Goal: Transaction & Acquisition: Purchase product/service

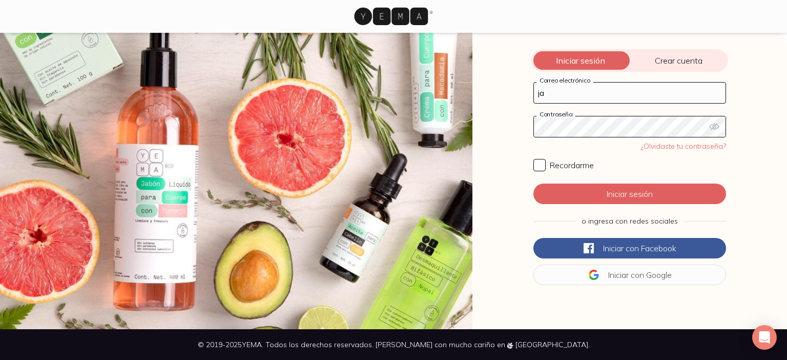
type input "[EMAIL_ADDRESS][DOMAIN_NAME]"
click at [533, 161] on input "Recordarme" at bounding box center [539, 165] width 12 height 12
checkbox input "true"
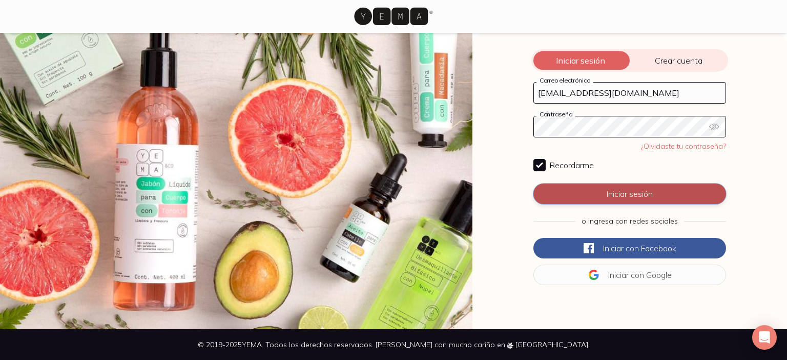
click at [635, 197] on button "Iniciar sesión" at bounding box center [629, 193] width 193 height 20
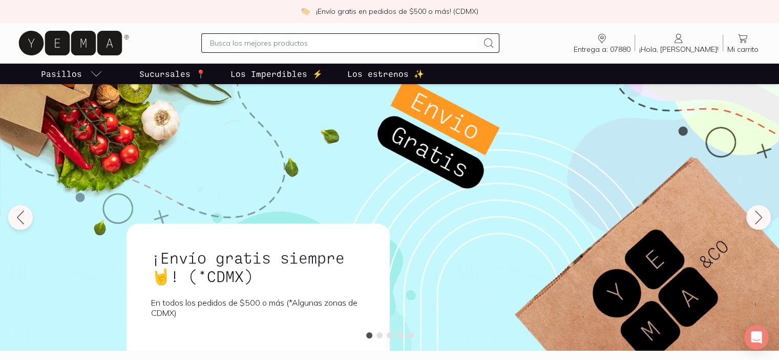
click at [306, 39] on input "text" at bounding box center [344, 43] width 269 height 12
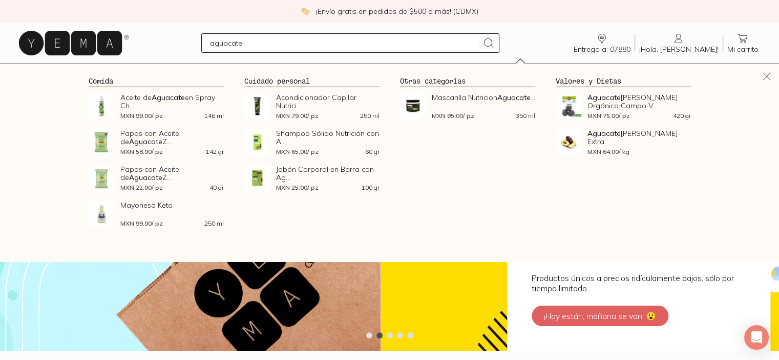
type input "aguacate"
click at [500, 40] on div "aguacate" at bounding box center [350, 42] width 299 height 19
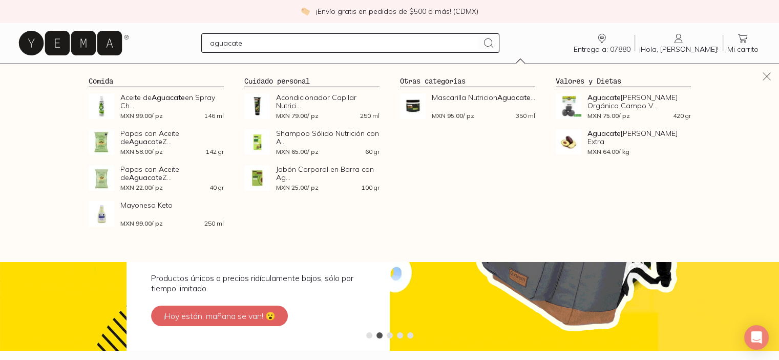
drag, startPoint x: 508, startPoint y: 42, endPoint x: 199, endPoint y: 160, distance: 330.9
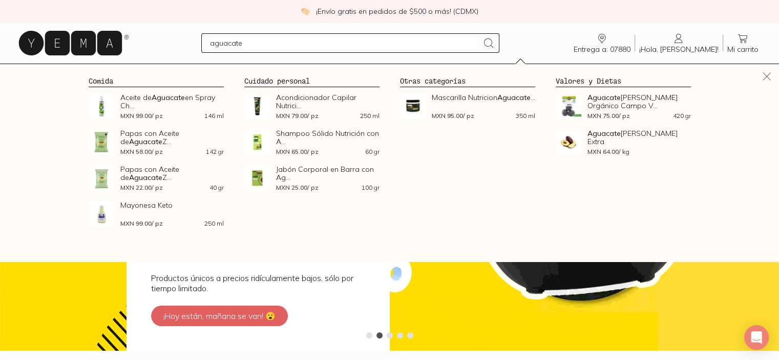
click at [495, 42] on icon at bounding box center [489, 43] width 12 height 12
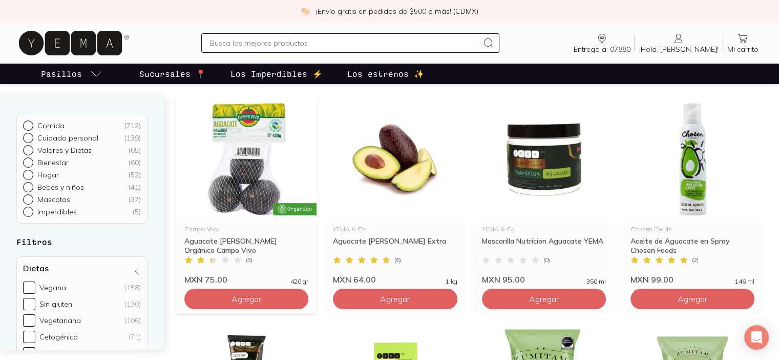
scroll to position [102, 0]
click at [259, 298] on span "Agregar" at bounding box center [247, 299] width 30 height 10
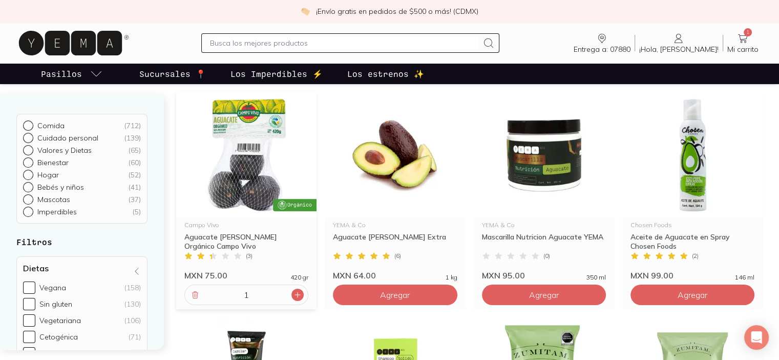
click at [297, 295] on icon at bounding box center [298, 295] width 8 height 8
type input "2"
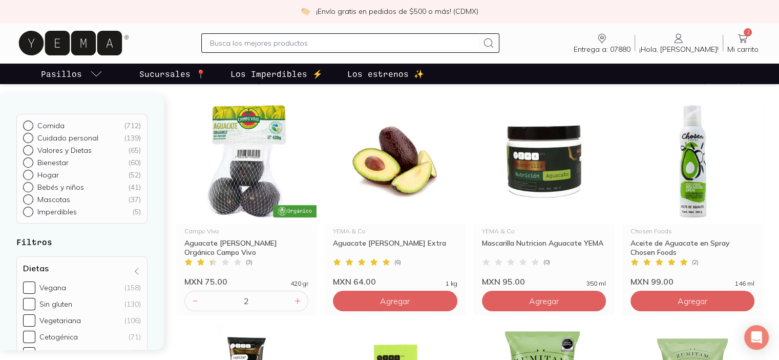
scroll to position [0, 0]
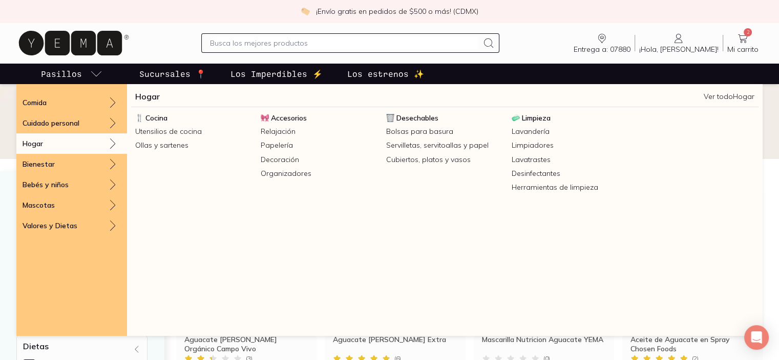
click at [108, 144] on icon at bounding box center [113, 143] width 12 height 12
click at [738, 94] on link "Ver todo Hogar" at bounding box center [729, 96] width 51 height 9
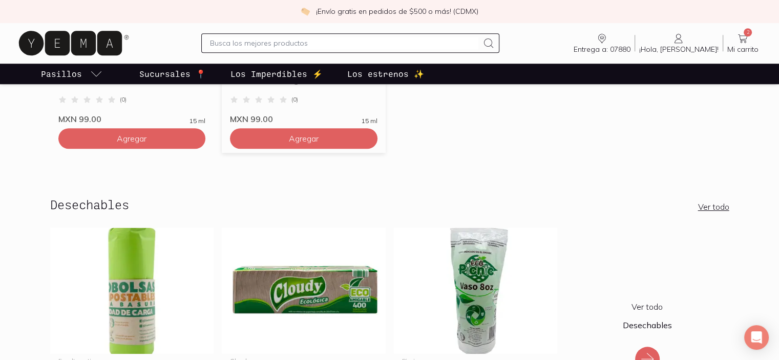
scroll to position [769, 0]
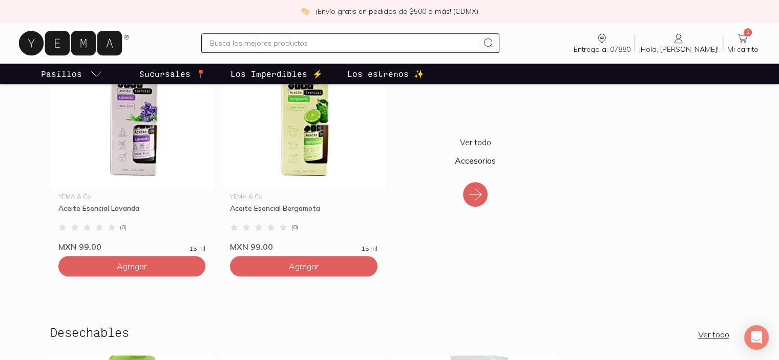
click at [475, 191] on icon at bounding box center [475, 194] width 16 height 16
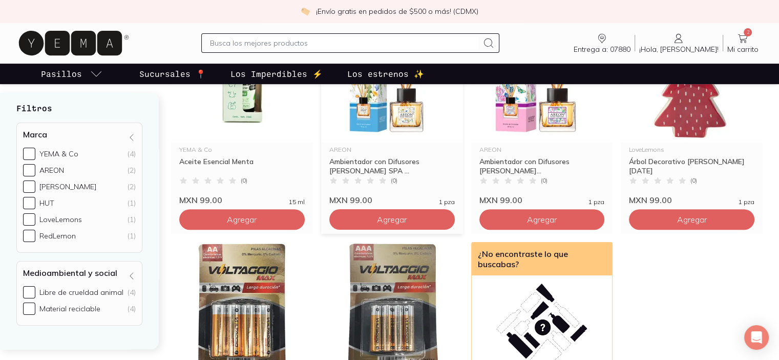
scroll to position [359, 0]
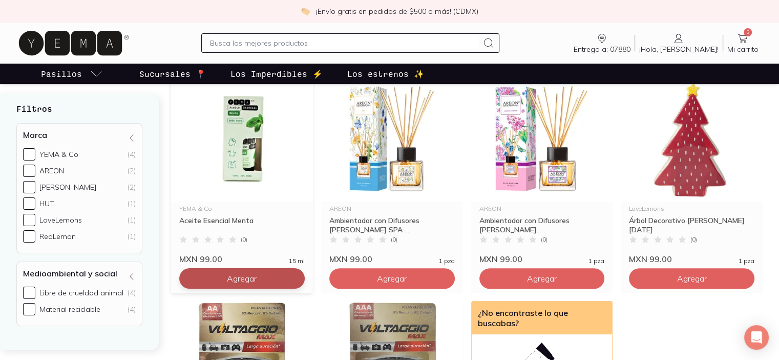
click at [206, 288] on button "Agregar" at bounding box center [242, 278] width 126 height 20
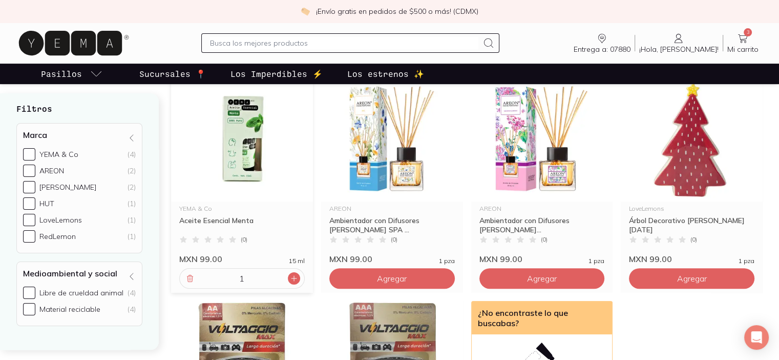
click at [293, 282] on icon at bounding box center [294, 278] width 8 height 8
type input "2"
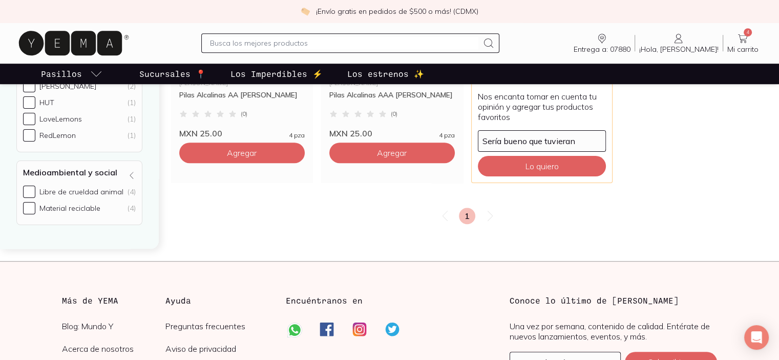
scroll to position [615, 0]
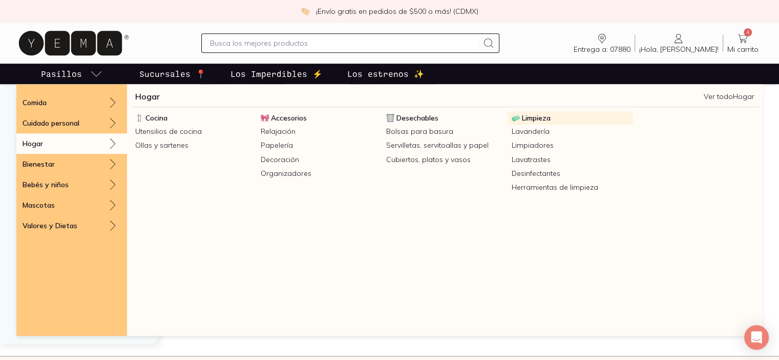
click at [531, 115] on span "Limpieza" at bounding box center [536, 117] width 29 height 9
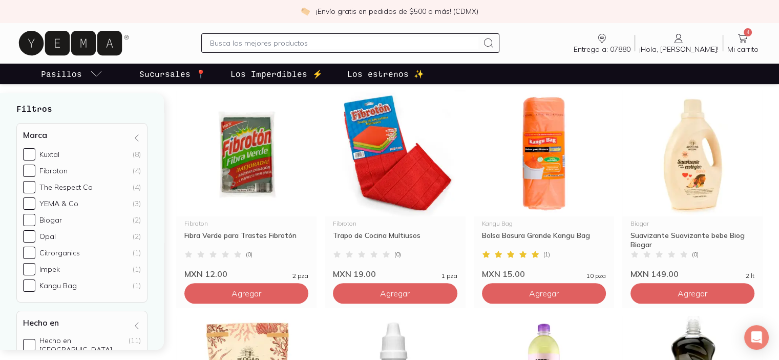
scroll to position [359, 0]
drag, startPoint x: 524, startPoint y: 286, endPoint x: 731, endPoint y: 241, distance: 212.5
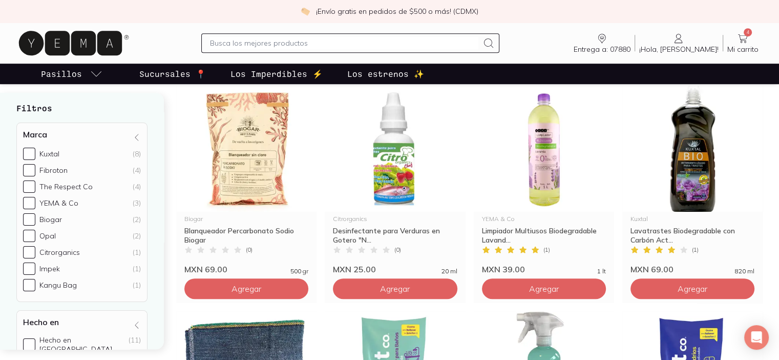
scroll to position [615, 0]
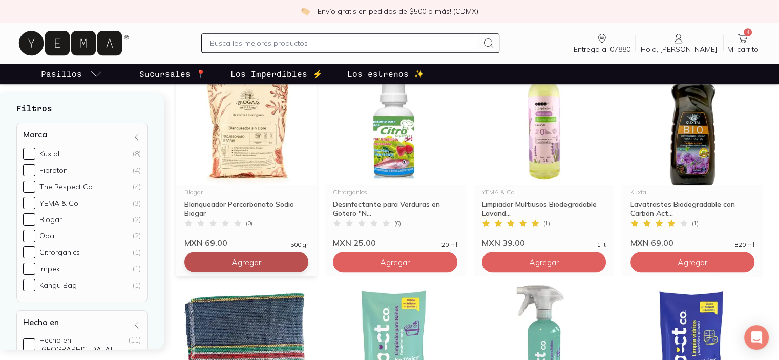
click at [212, 262] on button "Agregar" at bounding box center [246, 262] width 124 height 20
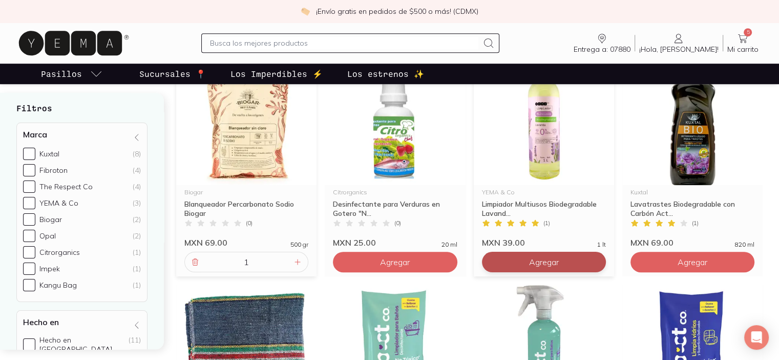
click at [568, 261] on button "Agregar" at bounding box center [544, 262] width 124 height 20
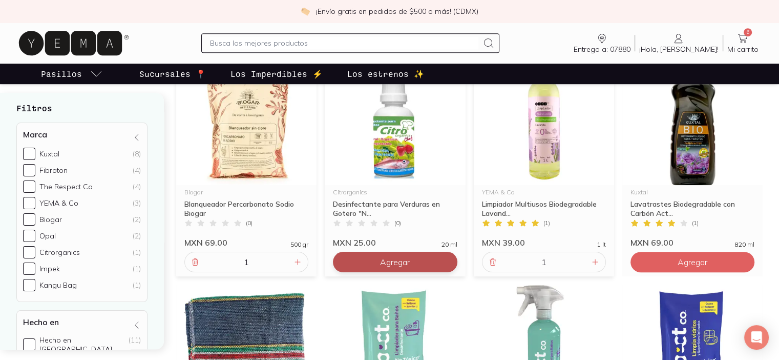
click at [385, 261] on span "Agregar" at bounding box center [395, 262] width 30 height 10
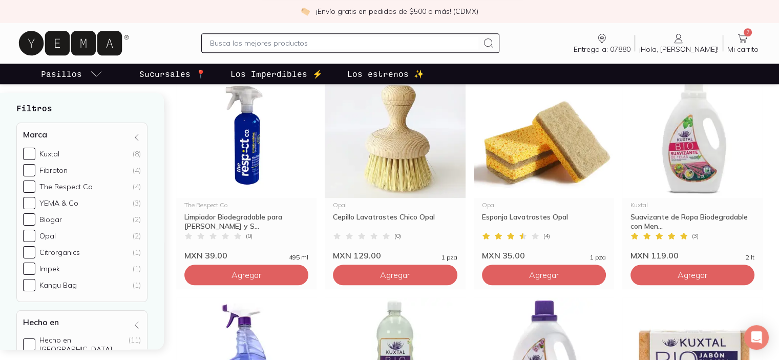
scroll to position [1076, 0]
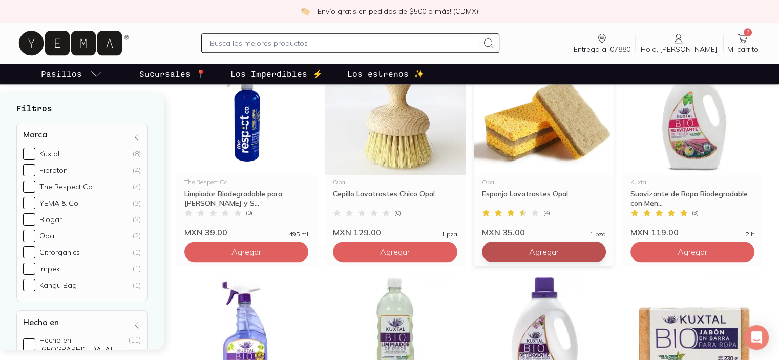
click at [518, 253] on button "Agregar" at bounding box center [544, 251] width 124 height 20
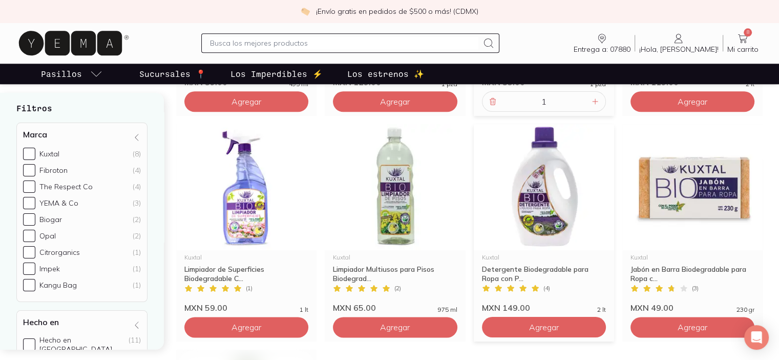
scroll to position [1230, 0]
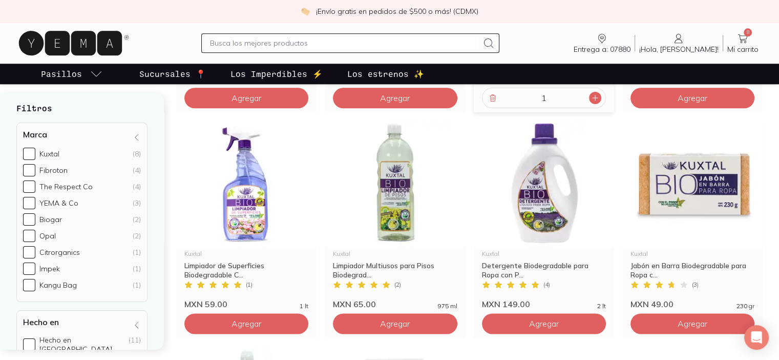
click at [594, 94] on icon at bounding box center [595, 98] width 8 height 8
type input "2"
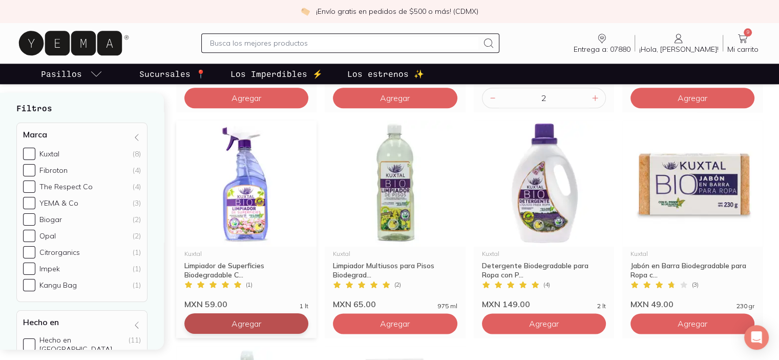
click at [265, 322] on button "Agregar" at bounding box center [246, 323] width 124 height 20
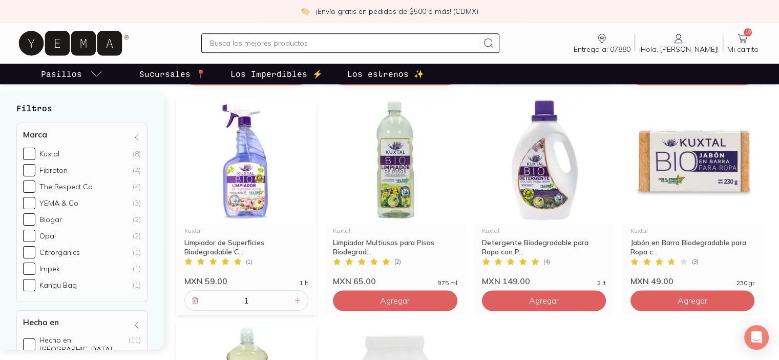
scroll to position [1435, 0]
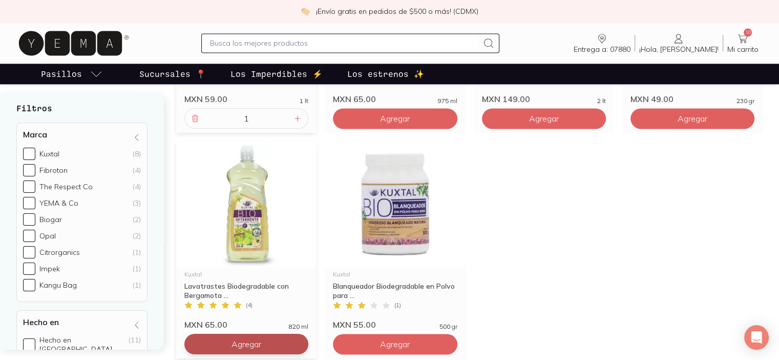
click at [232, 346] on span "Agregar" at bounding box center [247, 344] width 30 height 10
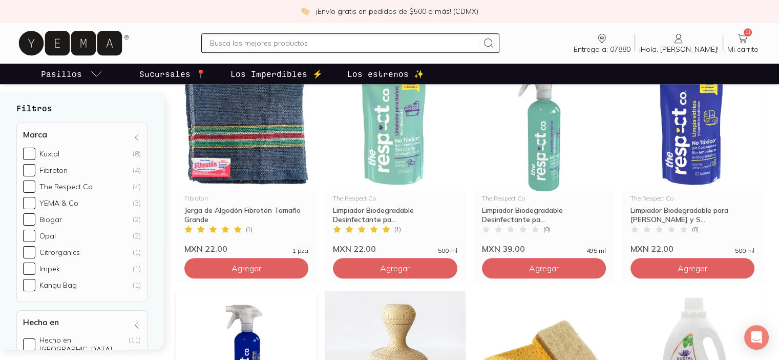
scroll to position [769, 0]
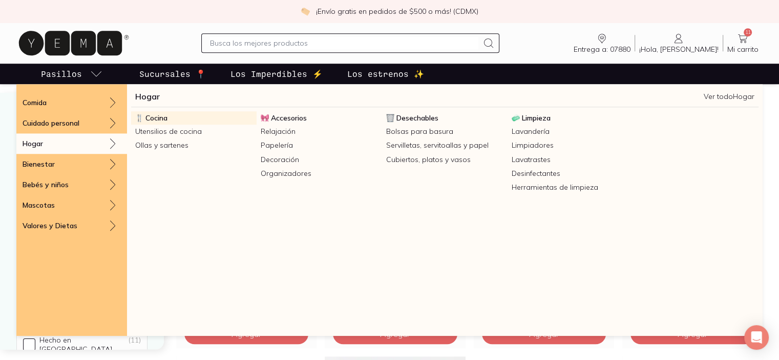
click at [157, 114] on span "Cocina" at bounding box center [157, 117] width 22 height 9
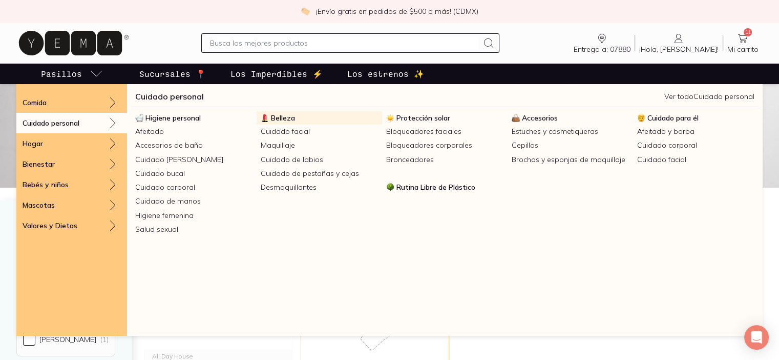
click at [281, 116] on span "Belleza" at bounding box center [283, 117] width 24 height 9
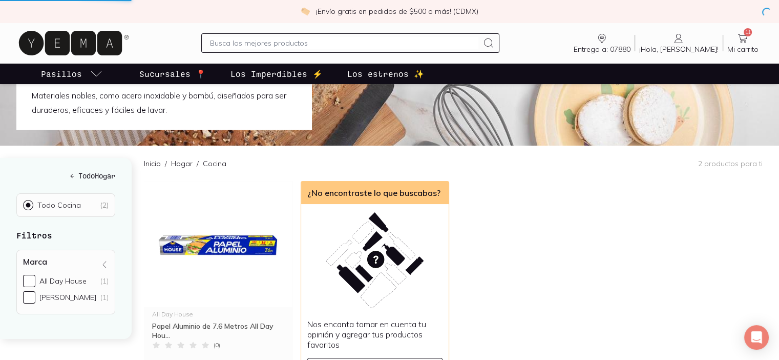
scroll to position [16, 0]
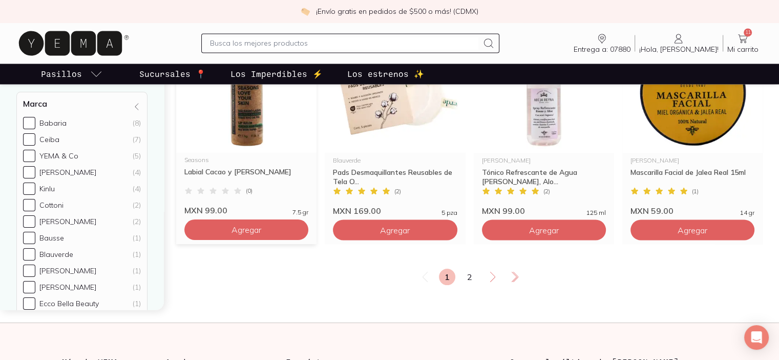
scroll to position [1810, 0]
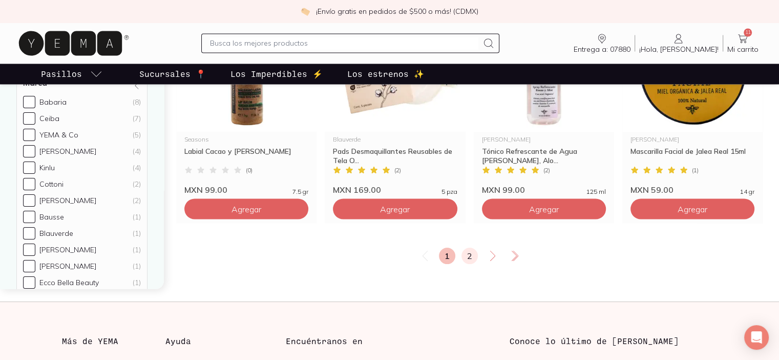
click at [465, 255] on link "2" at bounding box center [470, 255] width 16 height 16
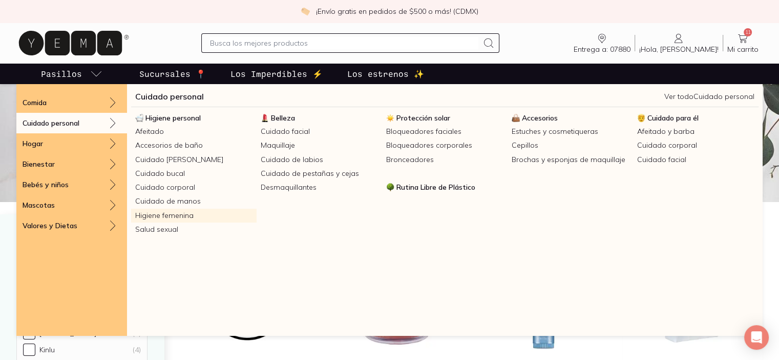
click at [173, 217] on link "Higiene femenina" at bounding box center [194, 216] width 126 height 14
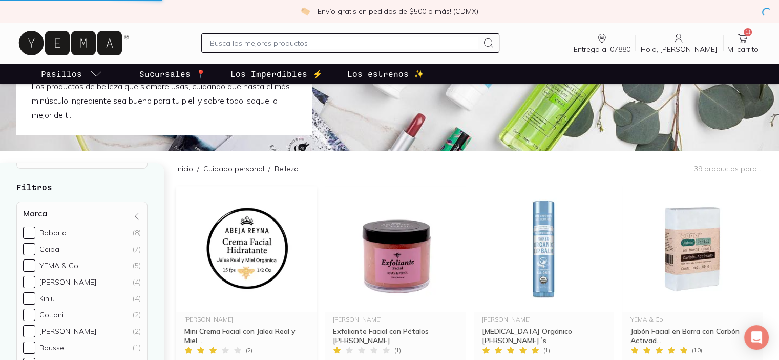
scroll to position [154, 0]
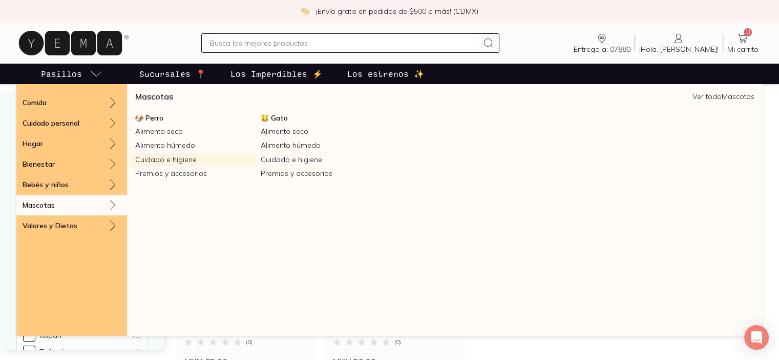
click at [148, 159] on link "Cuidado e higiene" at bounding box center [194, 160] width 126 height 14
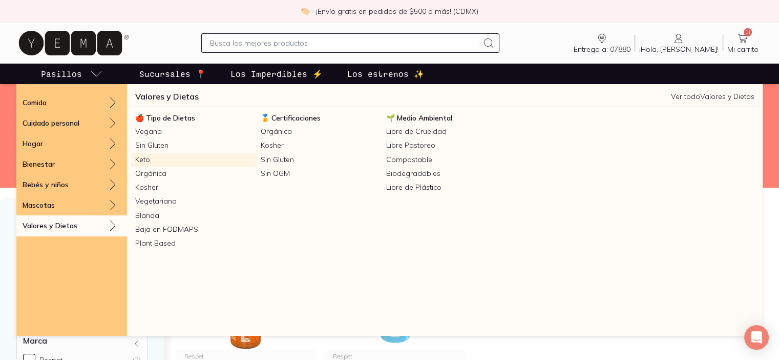
click at [144, 159] on link "Keto" at bounding box center [194, 160] width 126 height 14
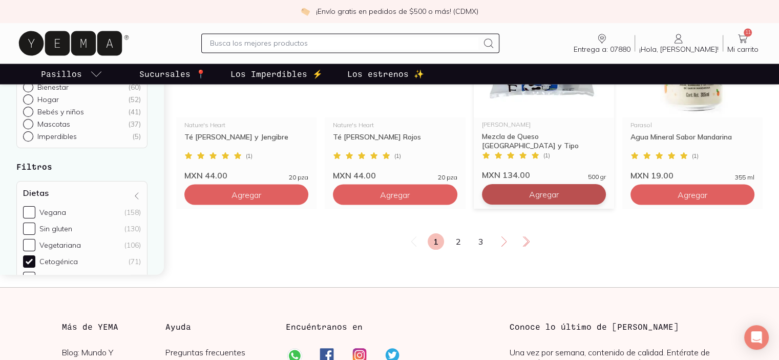
scroll to position [1845, 0]
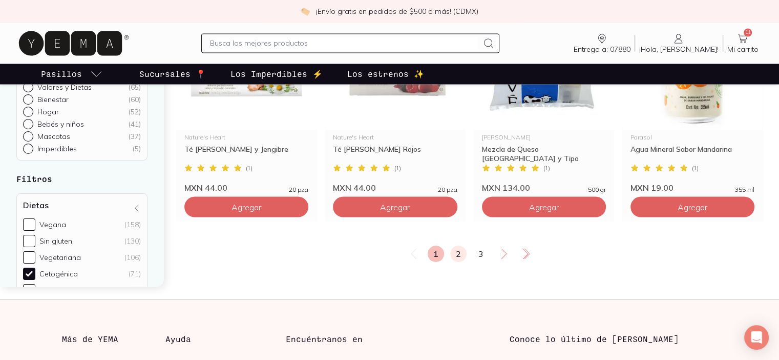
click at [454, 249] on link "2" at bounding box center [458, 253] width 16 height 16
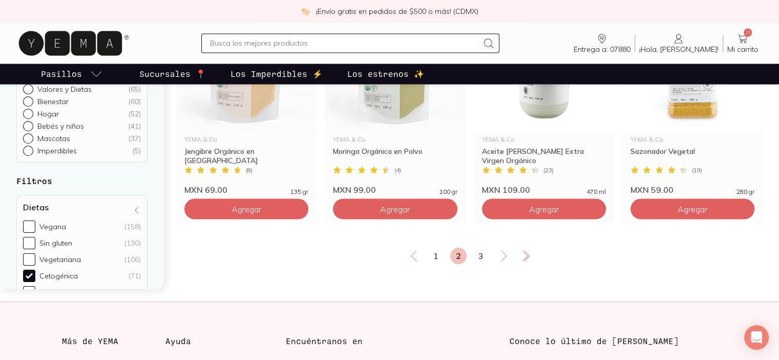
scroll to position [1845, 0]
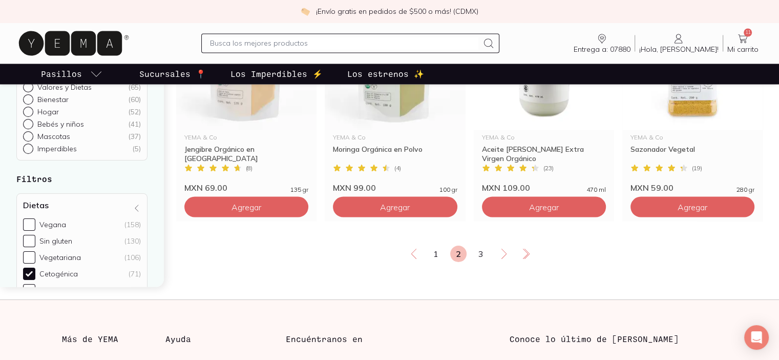
drag, startPoint x: 481, startPoint y: 252, endPoint x: 787, endPoint y: 117, distance: 334.1
click at [481, 251] on link "3" at bounding box center [481, 253] width 16 height 16
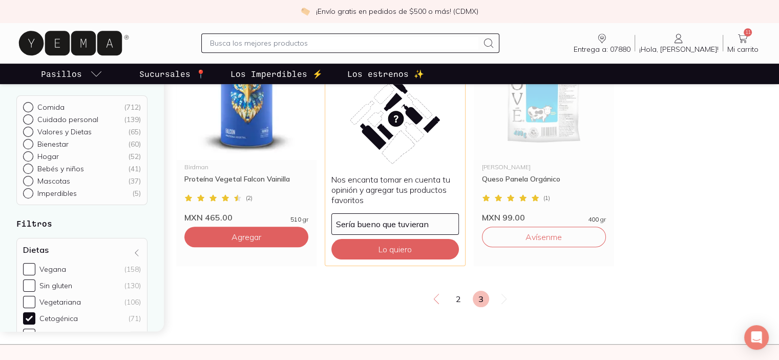
scroll to position [307, 0]
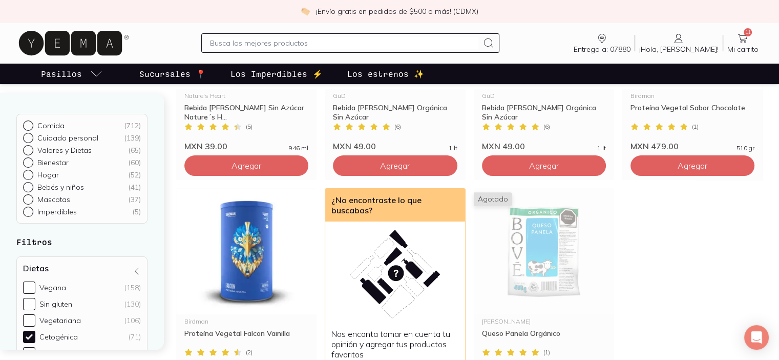
click at [268, 47] on input "text" at bounding box center [344, 43] width 269 height 12
type input "mct"
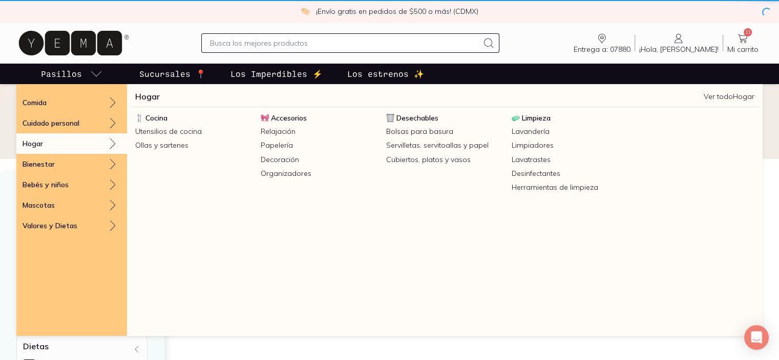
checkbox input "false"
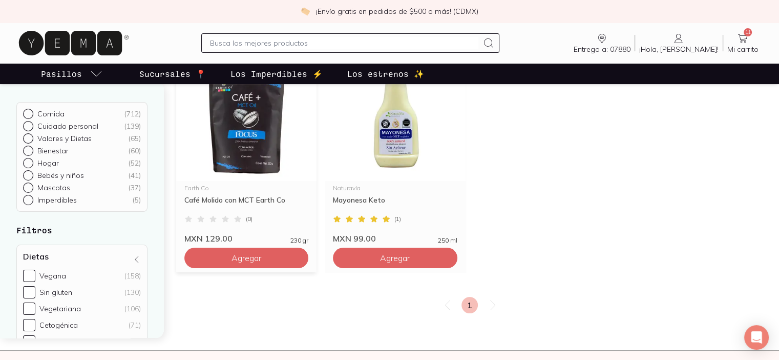
scroll to position [154, 0]
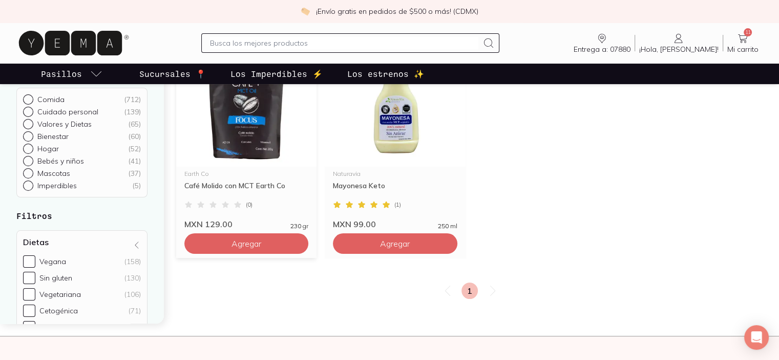
click at [236, 122] on img at bounding box center [246, 103] width 140 height 126
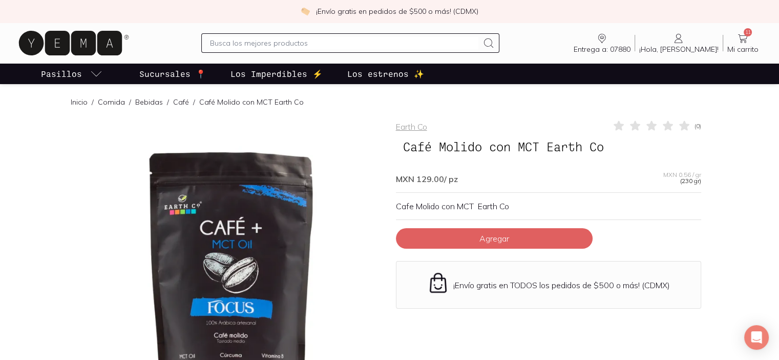
scroll to position [102, 0]
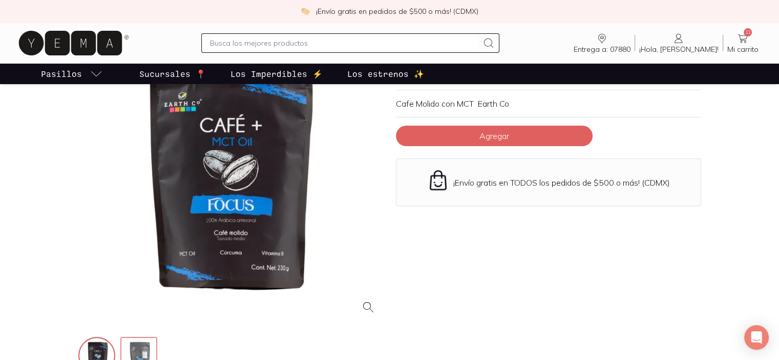
drag, startPoint x: 142, startPoint y: 351, endPoint x: 203, endPoint y: 290, distance: 86.2
click at [142, 350] on img at bounding box center [139, 356] width 37 height 37
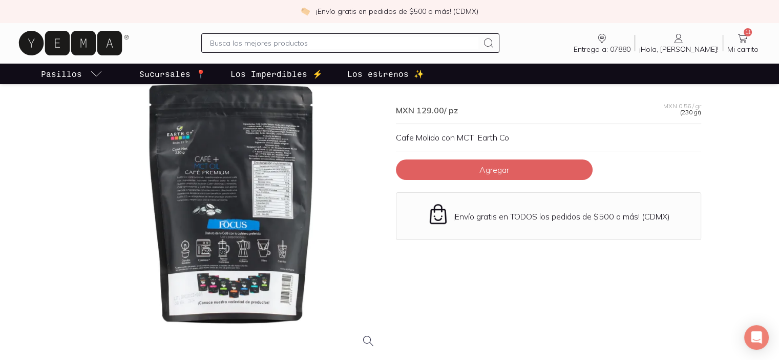
scroll to position [51, 0]
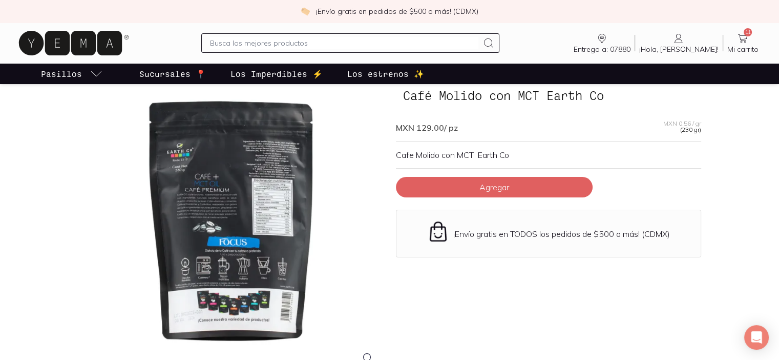
click at [231, 166] on div at bounding box center [230, 220] width 305 height 305
click at [204, 209] on div at bounding box center [230, 220] width 305 height 305
click at [297, 172] on div at bounding box center [230, 220] width 305 height 305
drag, startPoint x: 264, startPoint y: 316, endPoint x: 395, endPoint y: 250, distance: 146.7
click at [265, 311] on div at bounding box center [230, 220] width 305 height 305
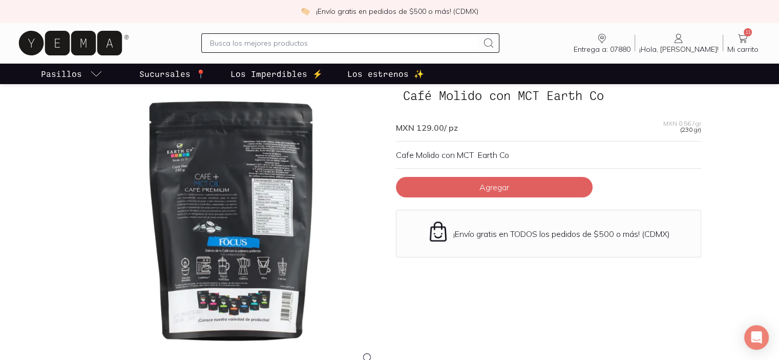
drag, startPoint x: 615, startPoint y: 328, endPoint x: 348, endPoint y: 281, distance: 271.6
click at [605, 325] on div "Earth Co ( 0 ) Café Molido con MCT Earth Co MXN 129.00 / pz MXN 0.56 / gr (230 …" at bounding box center [548, 247] width 305 height 359
click at [236, 231] on div at bounding box center [230, 220] width 305 height 305
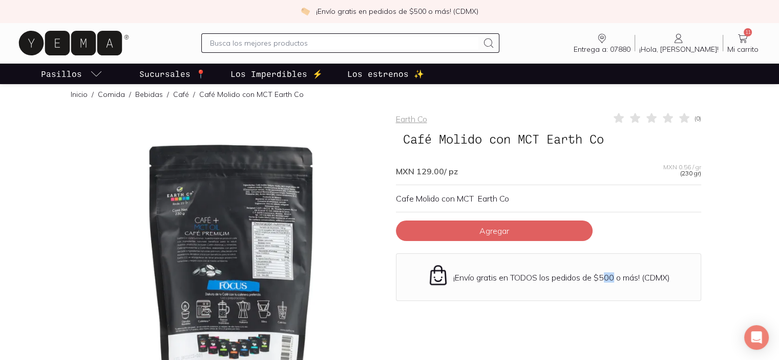
scroll to position [0, 0]
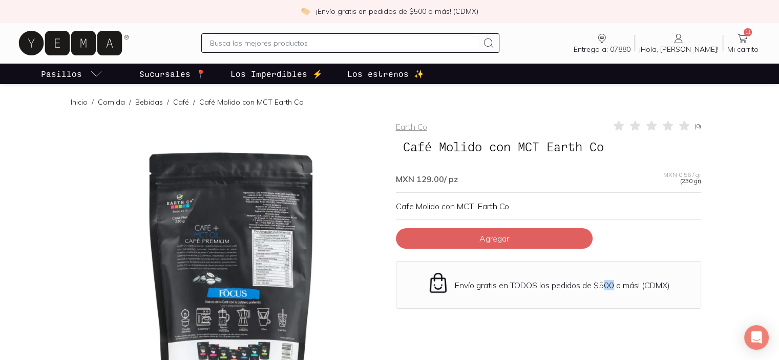
click at [249, 238] on div at bounding box center [230, 271] width 305 height 305
drag, startPoint x: 17, startPoint y: 302, endPoint x: 72, endPoint y: 283, distance: 58.5
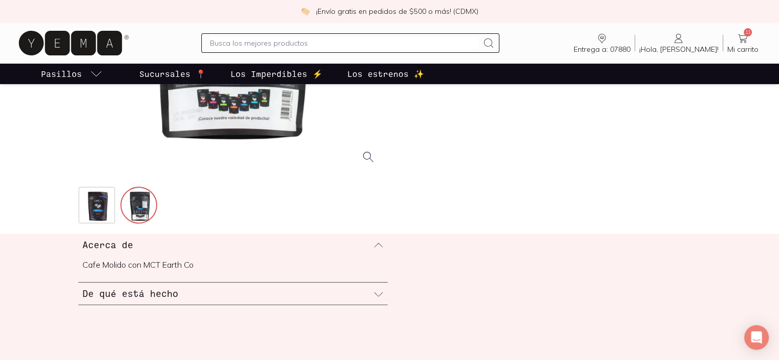
scroll to position [256, 0]
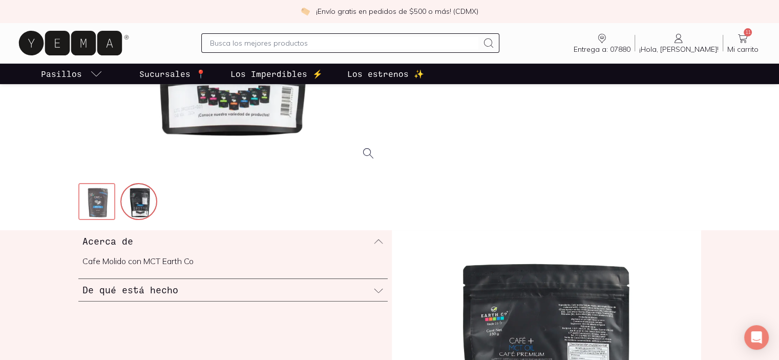
click at [89, 208] on img at bounding box center [97, 202] width 37 height 37
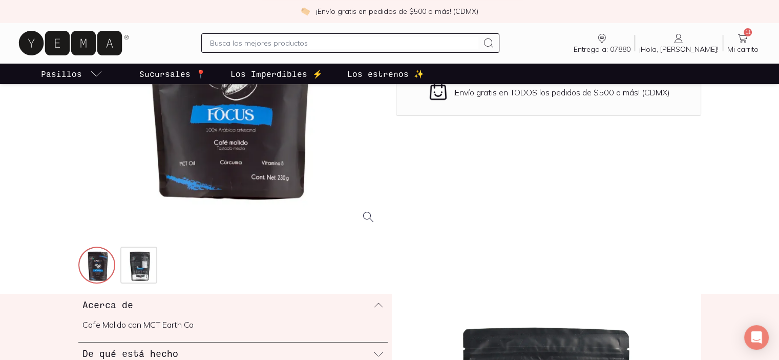
scroll to position [102, 0]
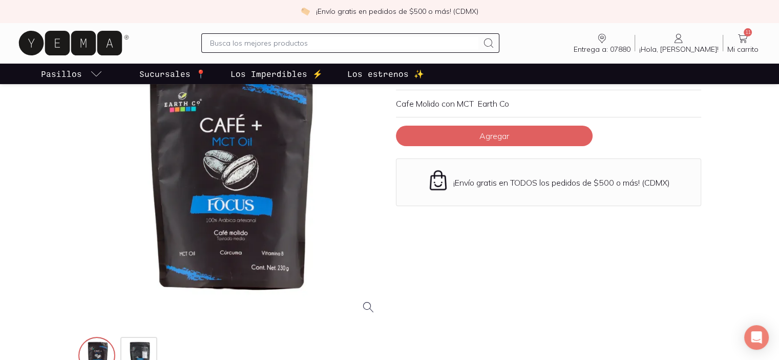
click at [266, 249] on div at bounding box center [230, 169] width 305 height 305
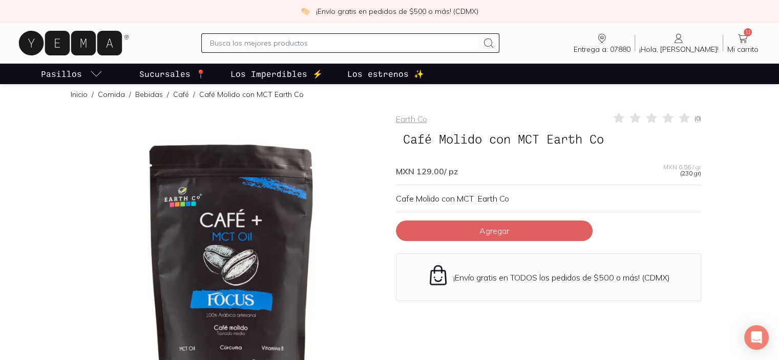
scroll to position [0, 0]
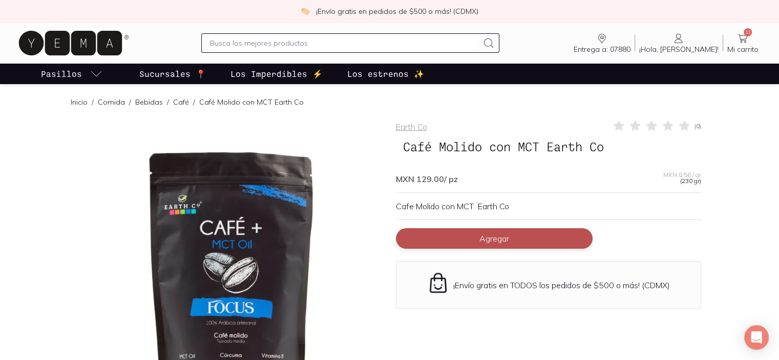
click at [521, 238] on button "Agregar" at bounding box center [494, 238] width 197 height 20
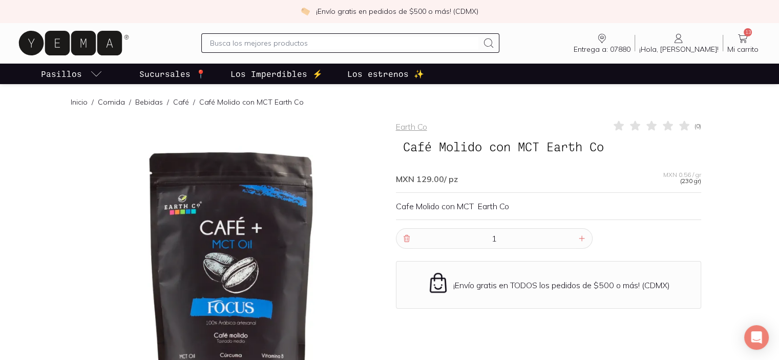
click at [743, 46] on span "Mi carrito" at bounding box center [743, 49] width 31 height 9
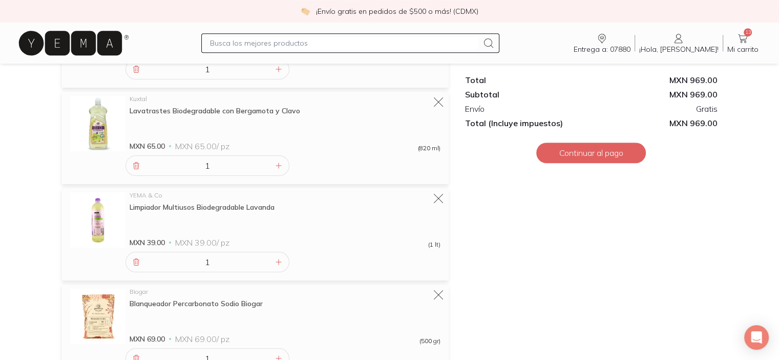
scroll to position [769, 0]
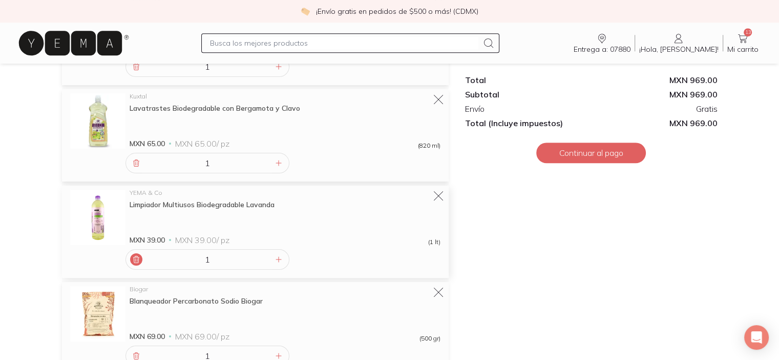
click at [135, 261] on icon at bounding box center [136, 259] width 6 height 7
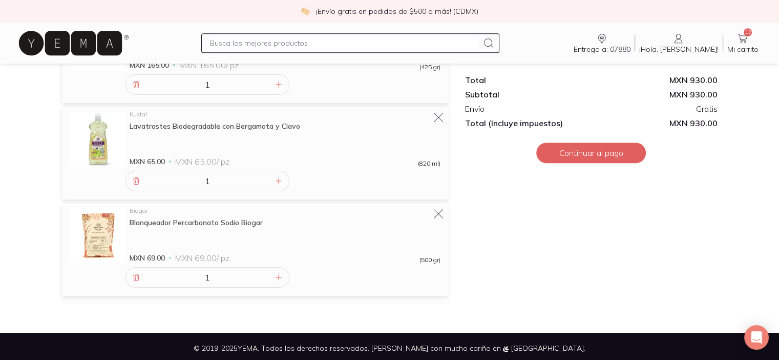
scroll to position [754, 0]
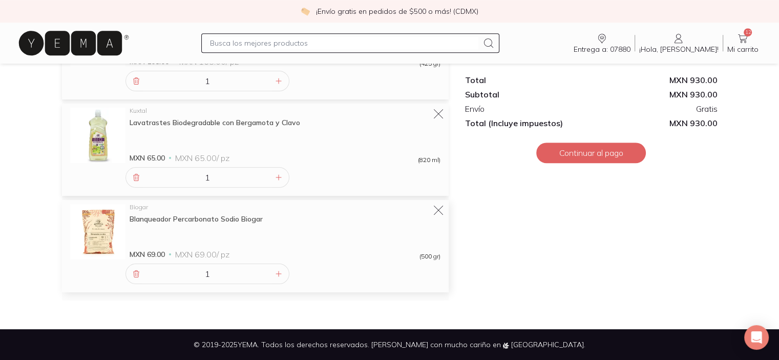
click at [107, 226] on img at bounding box center [97, 231] width 55 height 55
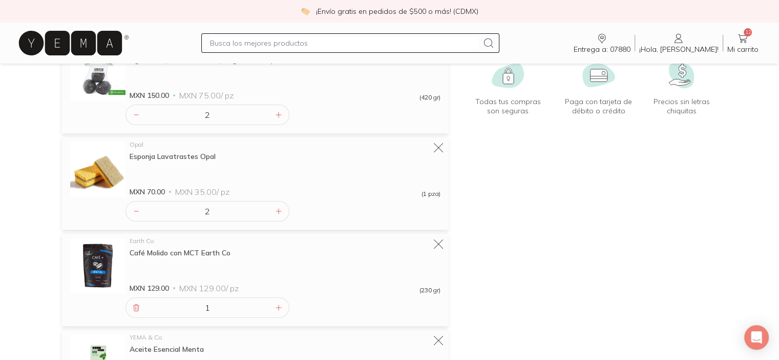
scroll to position [154, 0]
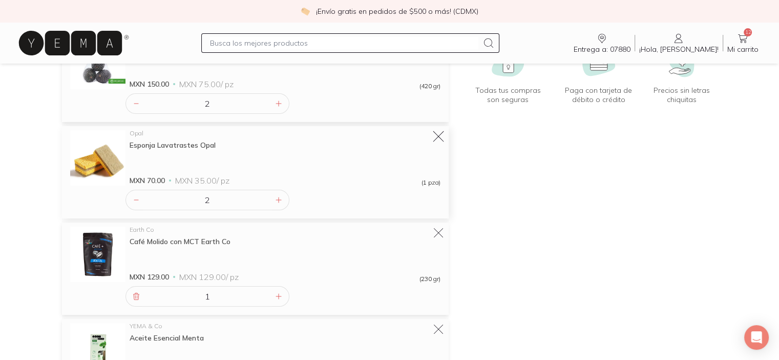
click at [442, 140] on icon at bounding box center [438, 136] width 11 height 11
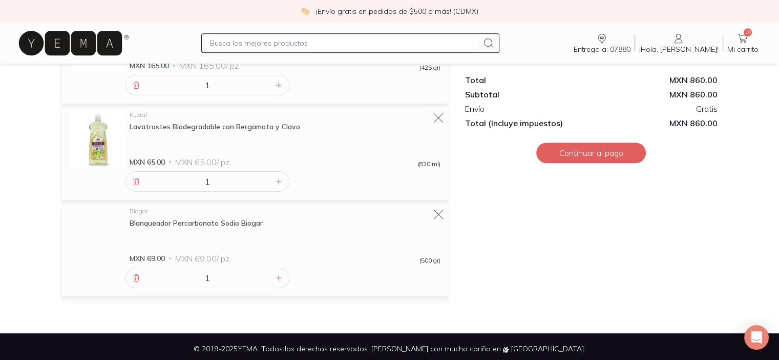
scroll to position [658, 0]
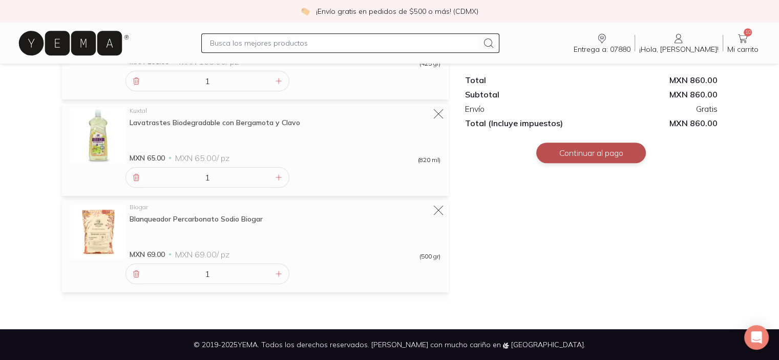
click at [602, 153] on button "Continuar al pago" at bounding box center [591, 152] width 110 height 20
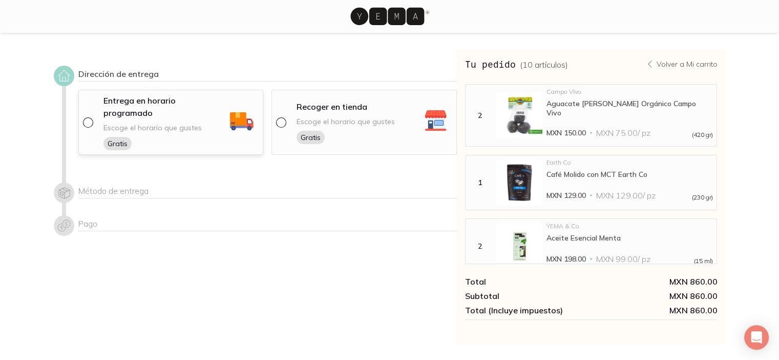
click at [93, 117] on div at bounding box center [90, 122] width 14 height 10
click at [91, 117] on input "radio" at bounding box center [87, 121] width 8 height 8
radio input "true"
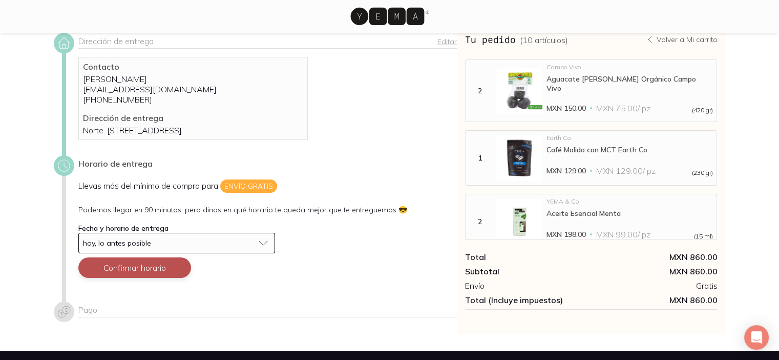
scroll to position [64, 0]
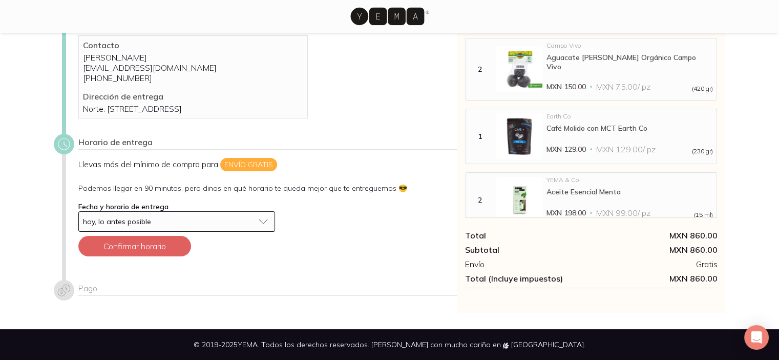
click at [115, 230] on button "hoy, lo antes posible" at bounding box center [176, 221] width 197 height 20
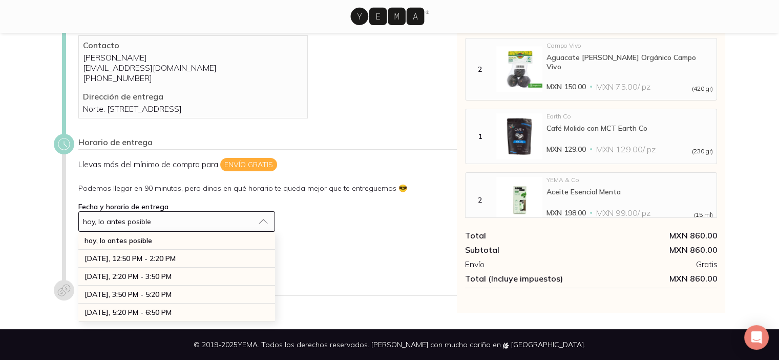
click at [115, 230] on button "hoy, lo antes posible" at bounding box center [176, 221] width 197 height 20
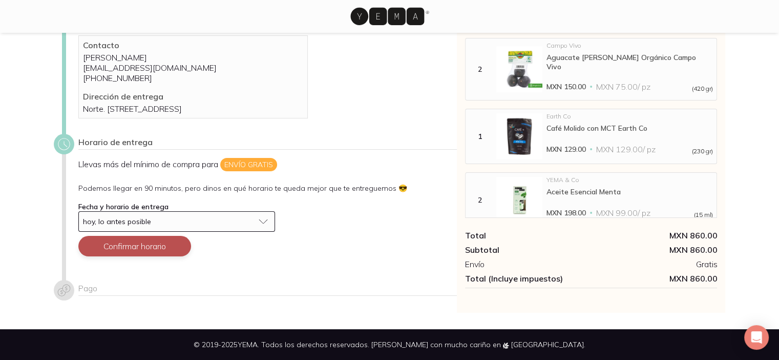
click at [110, 246] on button "Confirmar horario" at bounding box center [134, 246] width 113 height 20
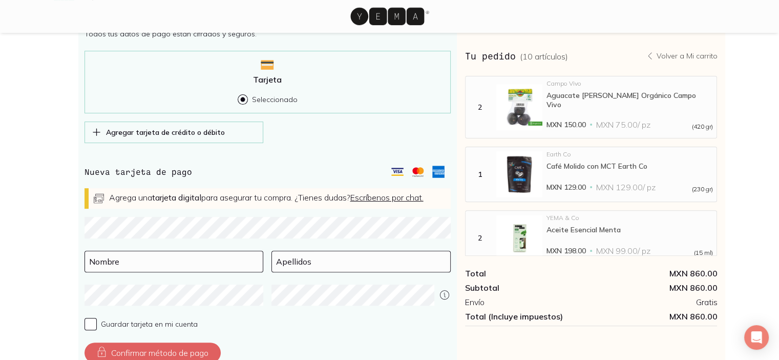
scroll to position [267, 0]
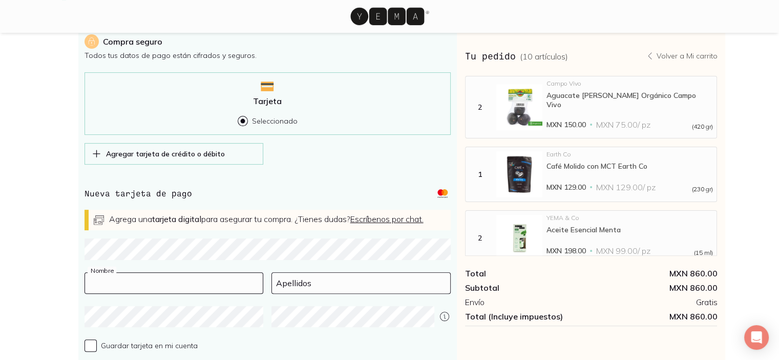
click at [121, 293] on input at bounding box center [174, 283] width 178 height 20
type input "[PERSON_NAME]"
click at [387, 292] on input at bounding box center [361, 283] width 178 height 20
type input "cortes [PERSON_NAME]"
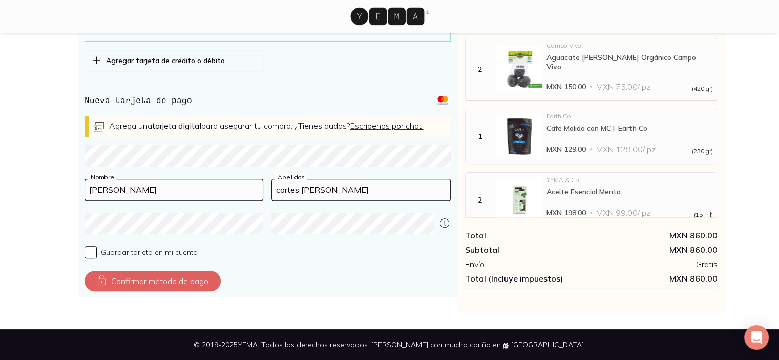
scroll to position [370, 0]
click at [166, 280] on button "Confirmar método de pago" at bounding box center [153, 281] width 136 height 20
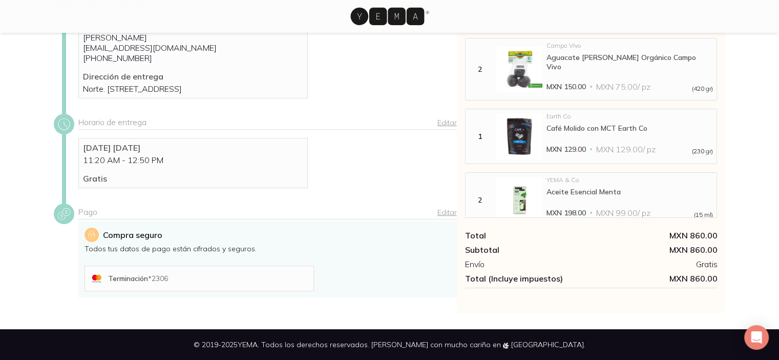
scroll to position [196, 0]
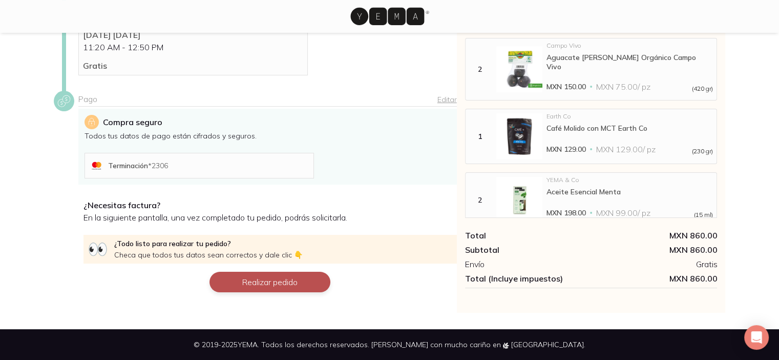
click at [252, 285] on button "Realizar pedido" at bounding box center [270, 282] width 121 height 20
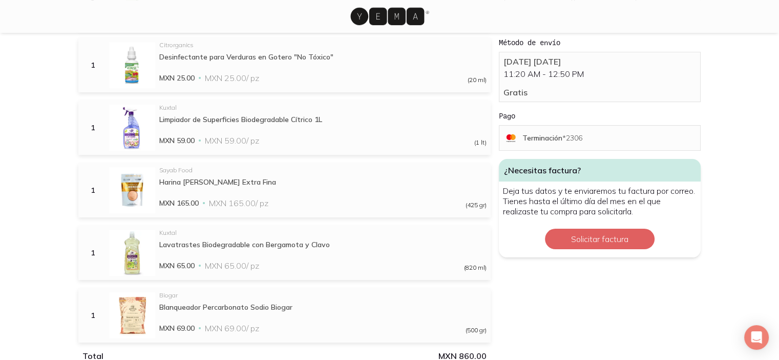
scroll to position [564, 0]
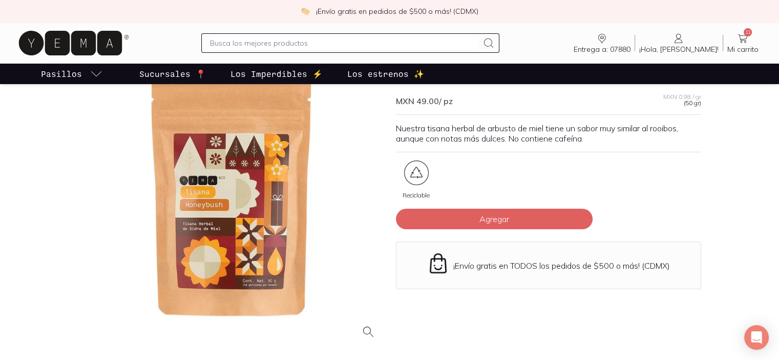
scroll to position [154, 0]
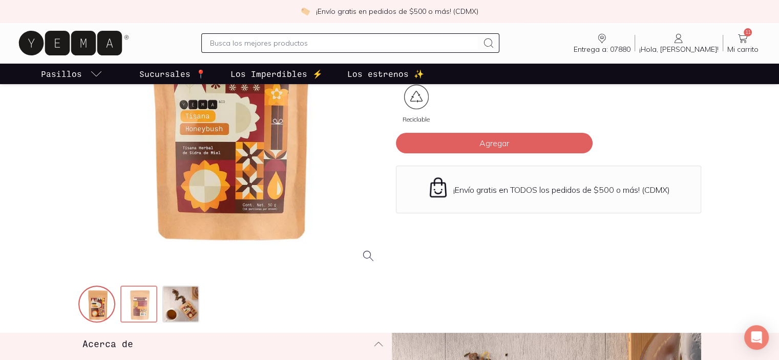
click at [135, 319] on img at bounding box center [139, 304] width 37 height 37
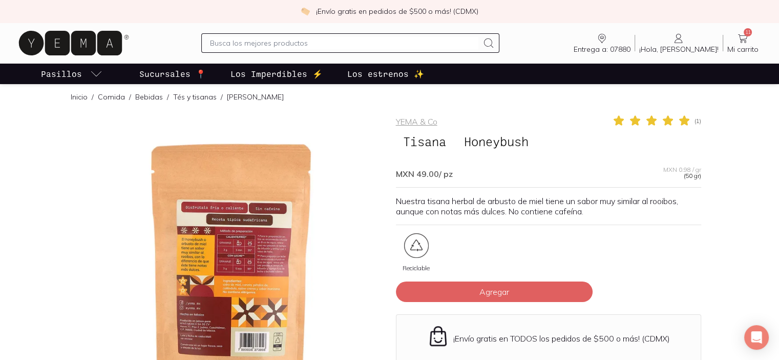
scroll to position [0, 0]
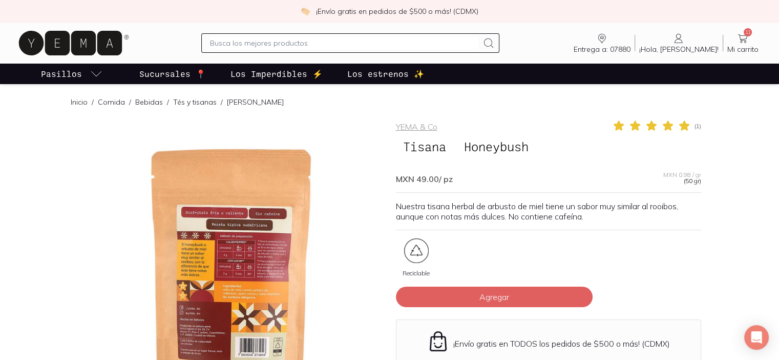
click at [203, 250] on div at bounding box center [230, 271] width 305 height 305
click at [275, 244] on div at bounding box center [230, 271] width 305 height 305
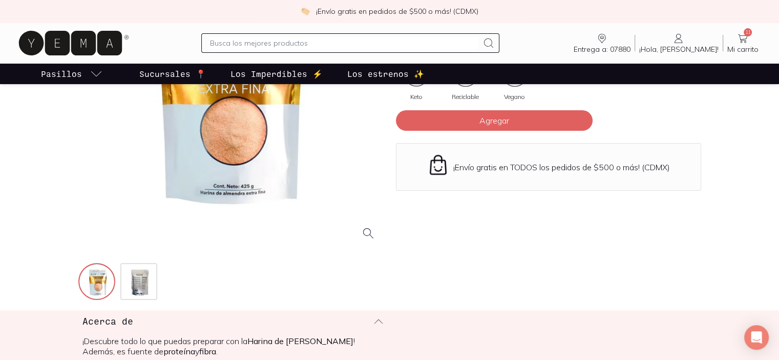
scroll to position [154, 0]
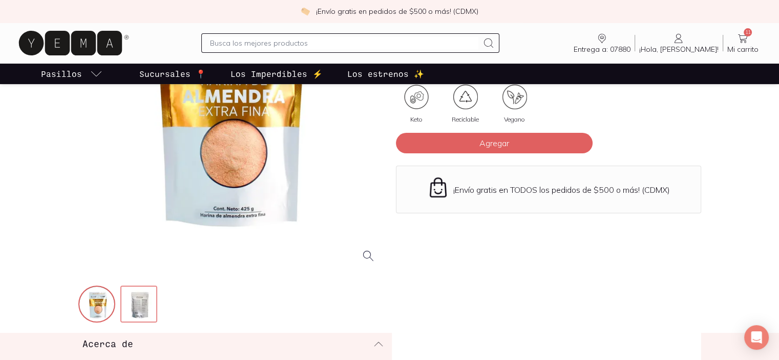
click at [152, 302] on img at bounding box center [139, 304] width 37 height 37
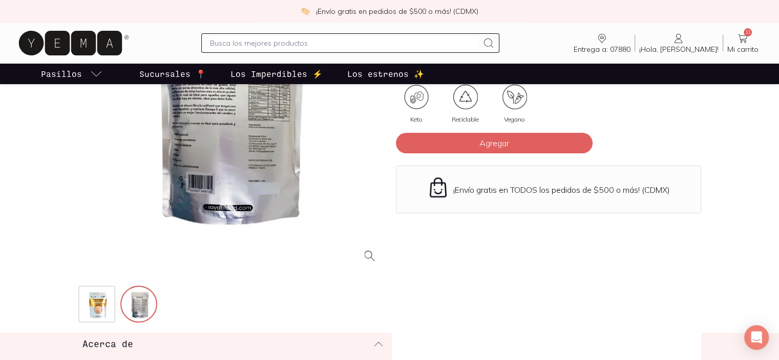
scroll to position [0, 0]
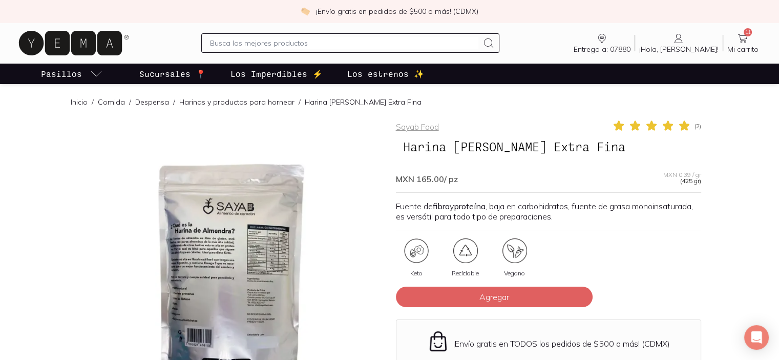
click at [211, 224] on div at bounding box center [230, 271] width 305 height 305
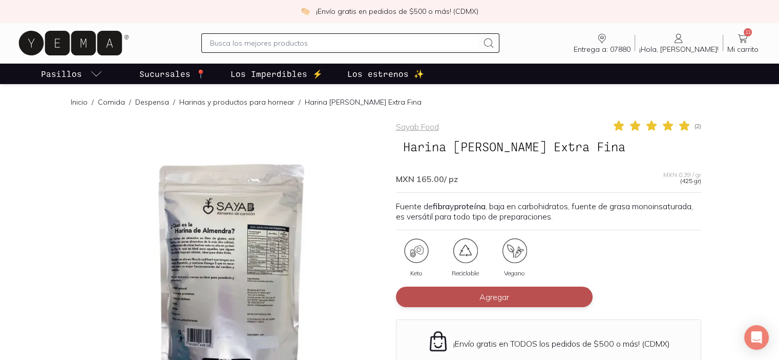
click at [513, 294] on button "Agregar" at bounding box center [494, 296] width 197 height 20
